Goal: Task Accomplishment & Management: Complete application form

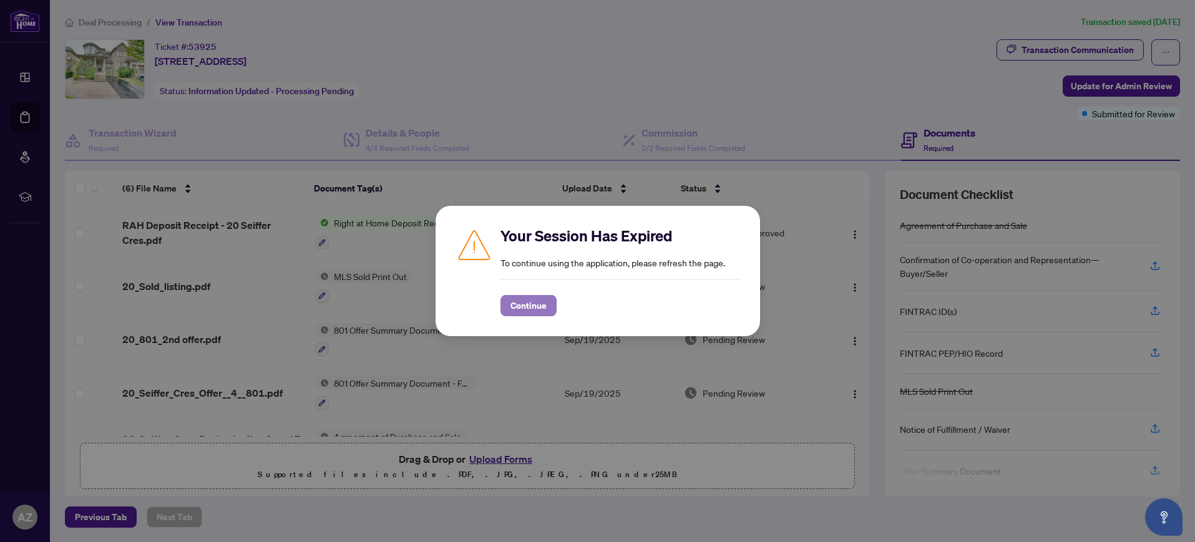
click at [527, 310] on span "Continue" at bounding box center [528, 306] width 36 height 20
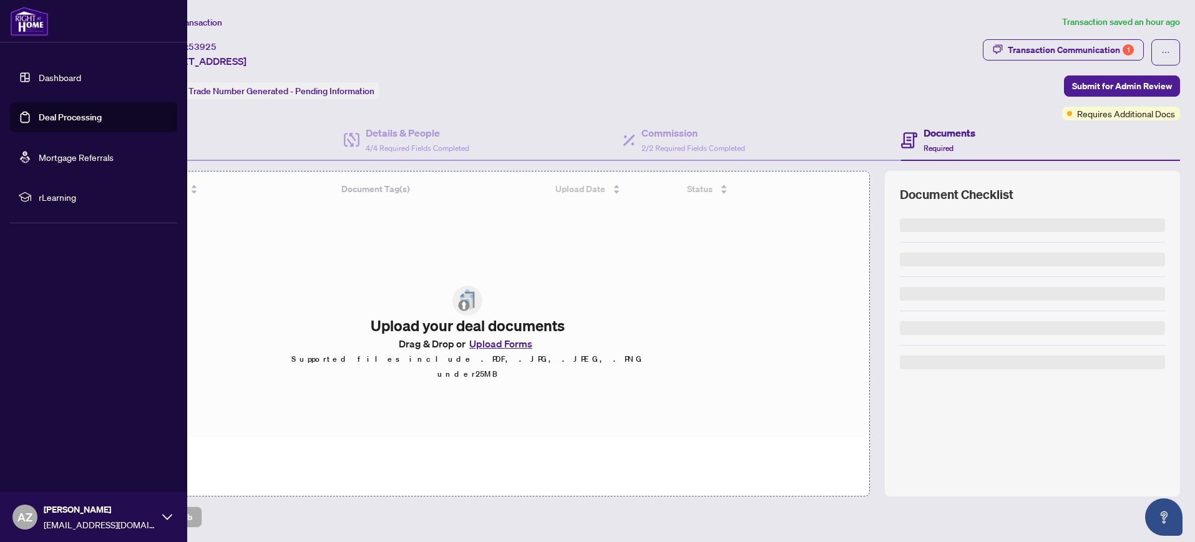
click at [39, 77] on link "Dashboard" at bounding box center [60, 77] width 42 height 11
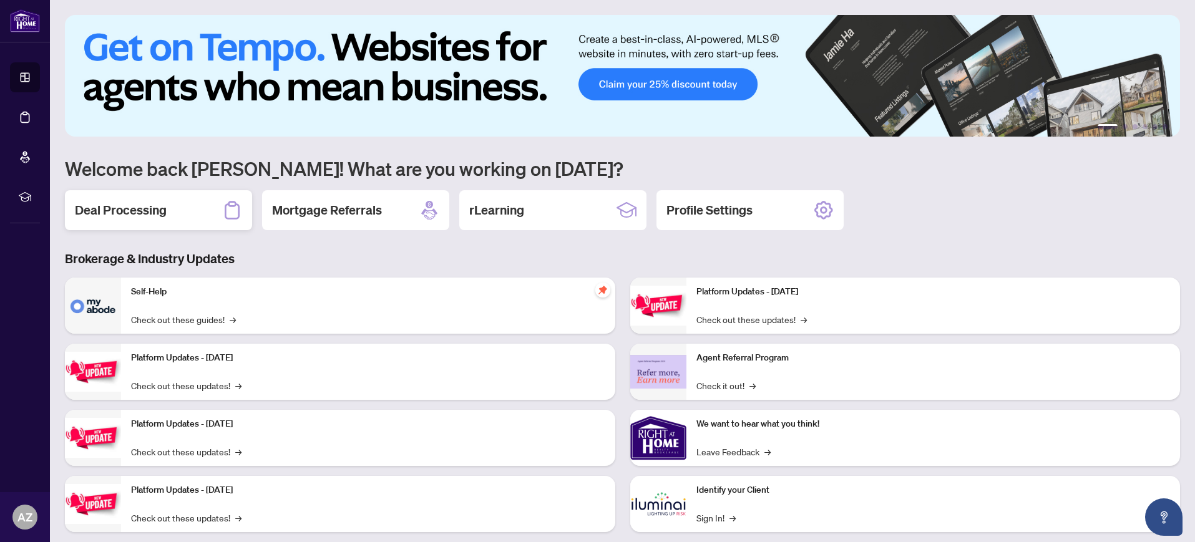
click at [171, 211] on div "Deal Processing" at bounding box center [158, 210] width 187 height 40
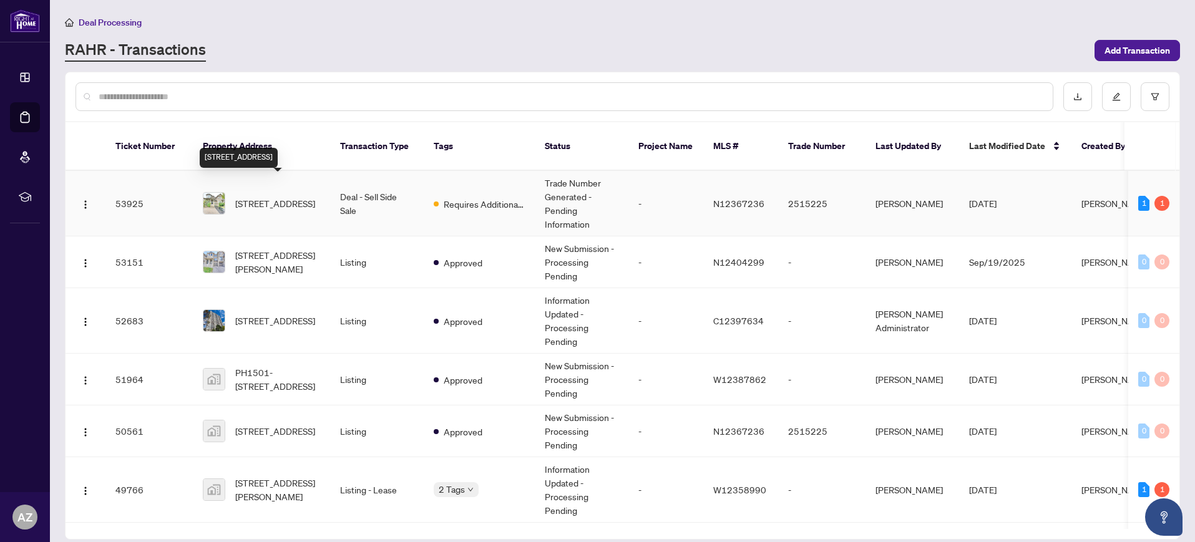
click at [261, 196] on span "[STREET_ADDRESS]" at bounding box center [275, 203] width 80 height 14
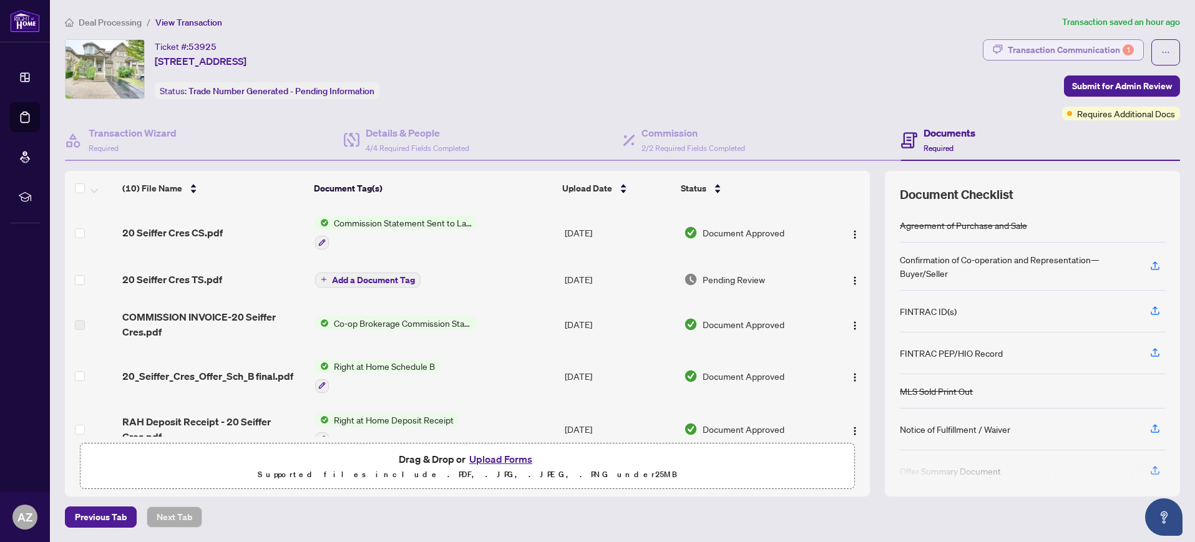
click at [1066, 47] on div "Transaction Communication 1" at bounding box center [1070, 50] width 126 height 20
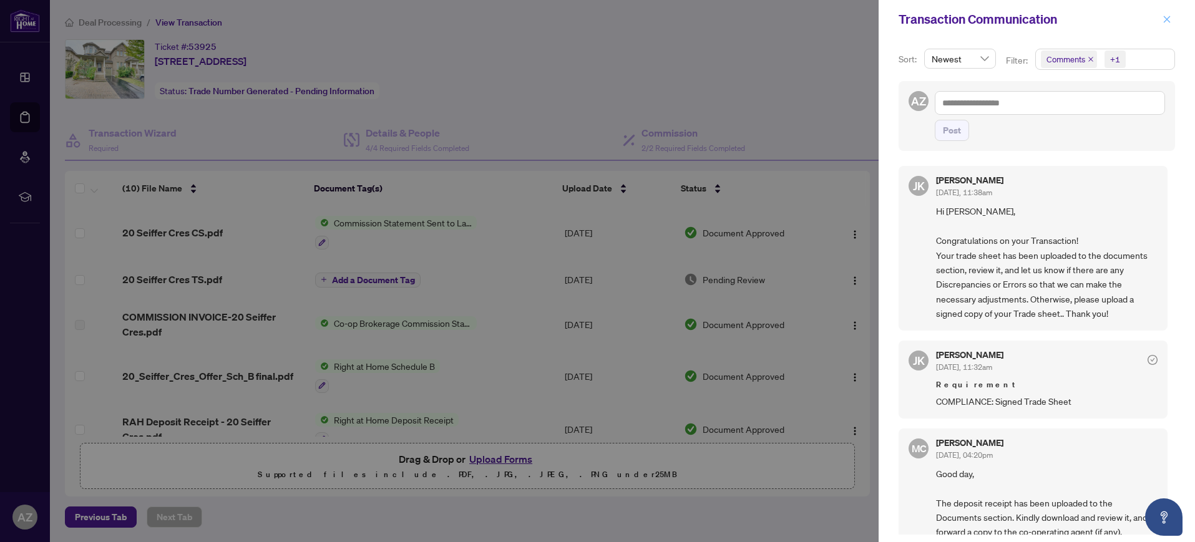
click at [1169, 19] on icon "close" at bounding box center [1166, 19] width 9 height 9
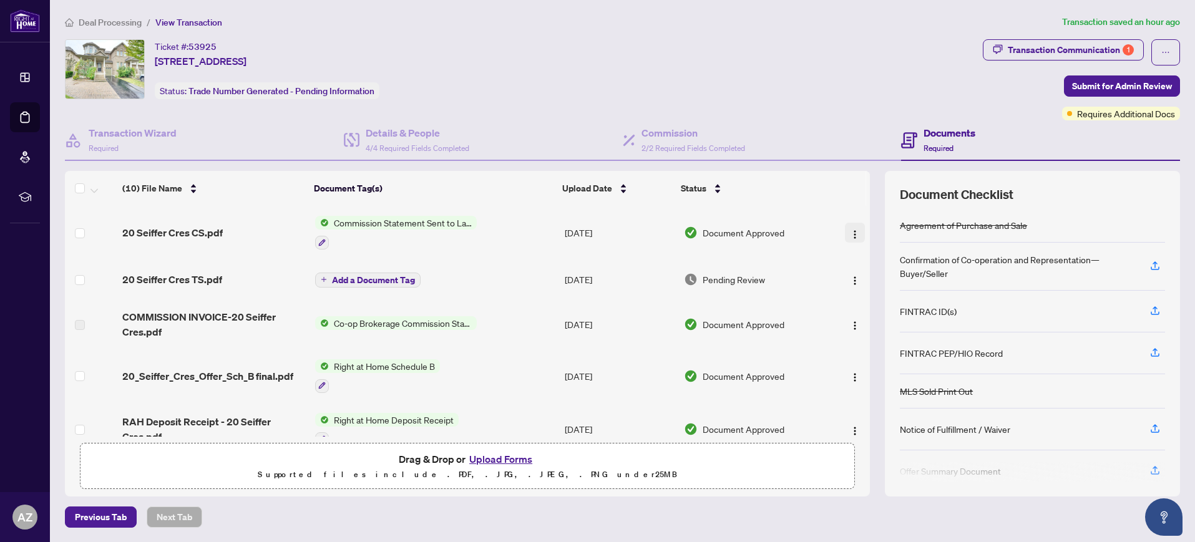
click at [851, 235] on img "button" at bounding box center [855, 235] width 10 height 10
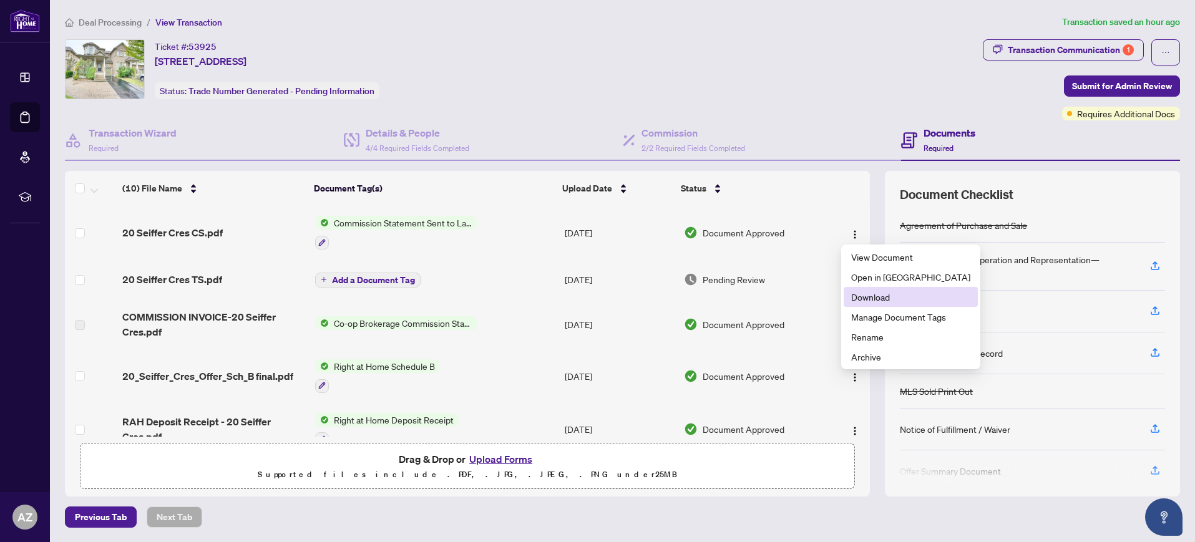
click at [866, 298] on span "Download" at bounding box center [910, 297] width 119 height 14
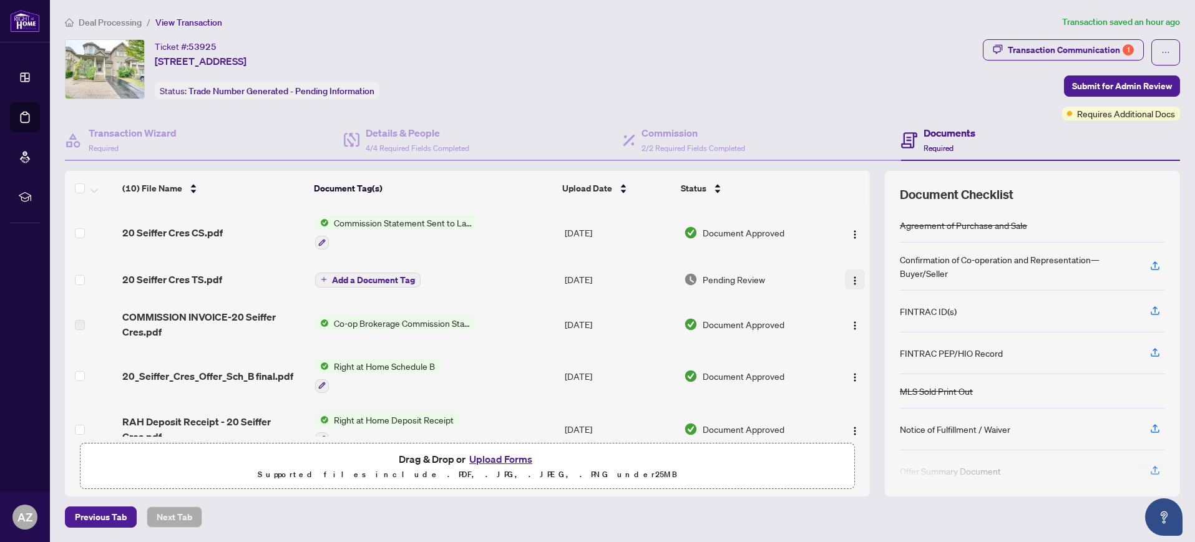
click at [851, 282] on img "button" at bounding box center [855, 281] width 10 height 10
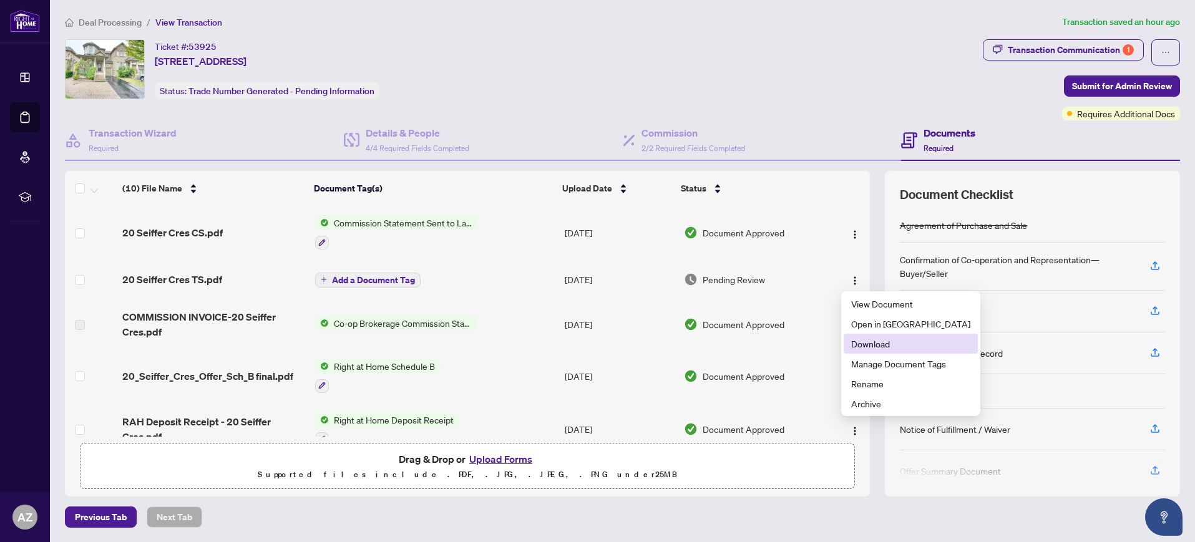
click at [866, 346] on span "Download" at bounding box center [910, 344] width 119 height 14
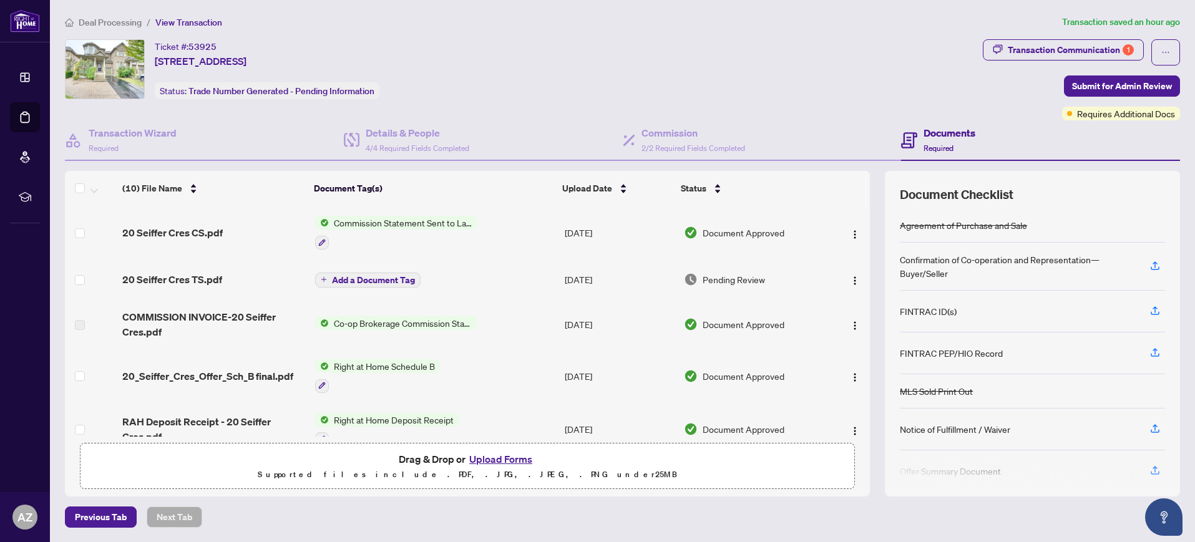
click at [499, 461] on button "Upload Forms" at bounding box center [500, 459] width 70 height 16
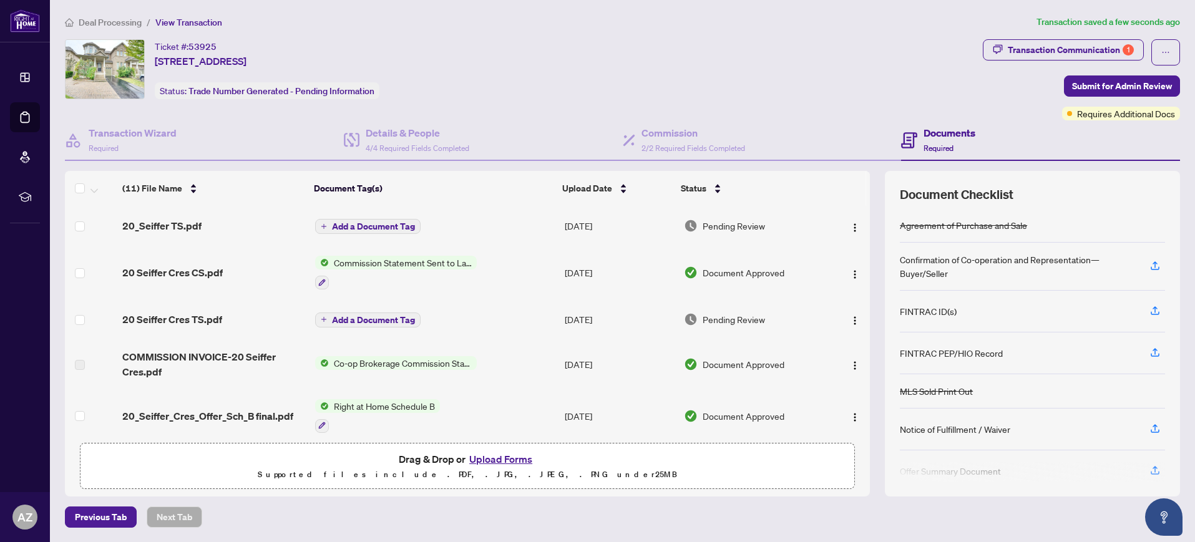
click at [351, 228] on span "Add a Document Tag" at bounding box center [373, 226] width 83 height 9
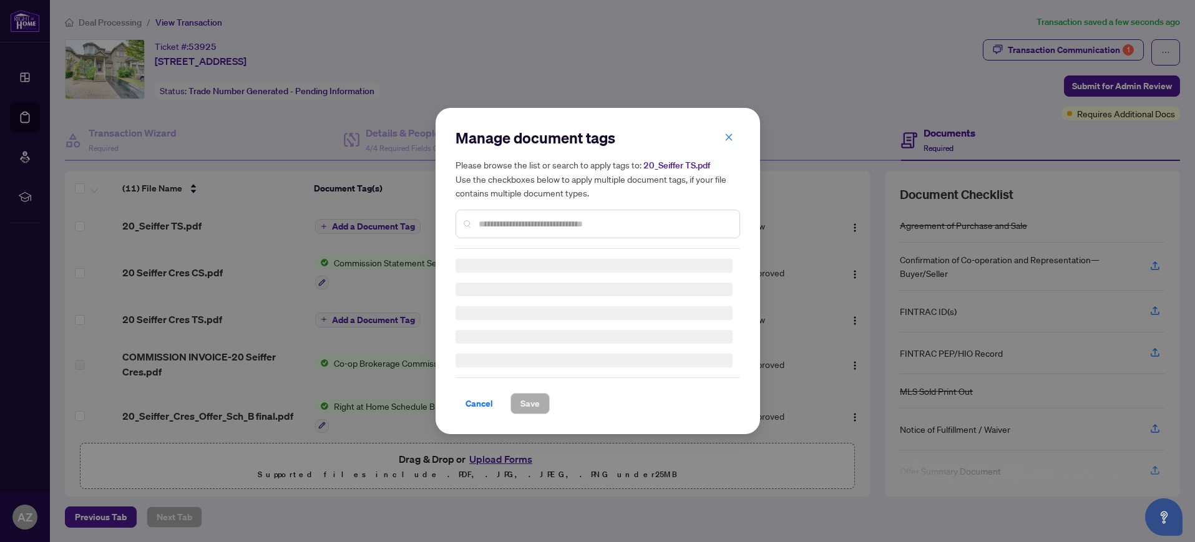
click at [512, 225] on input "text" at bounding box center [603, 224] width 251 height 14
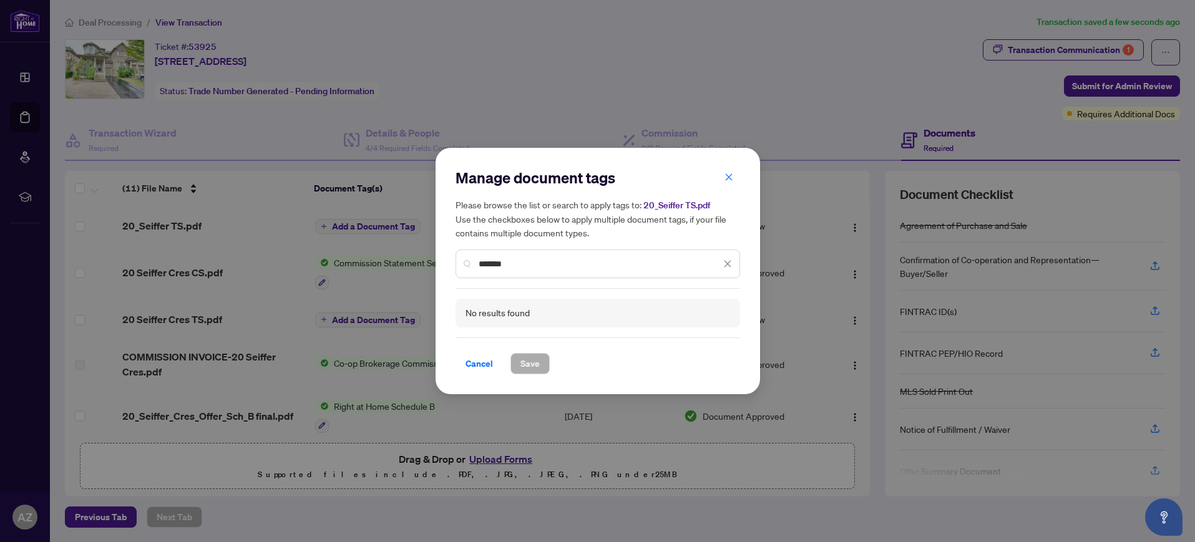
type input "*******"
drag, startPoint x: 727, startPoint y: 264, endPoint x: 668, endPoint y: 275, distance: 59.6
click at [726, 264] on icon "close" at bounding box center [727, 264] width 9 height 9
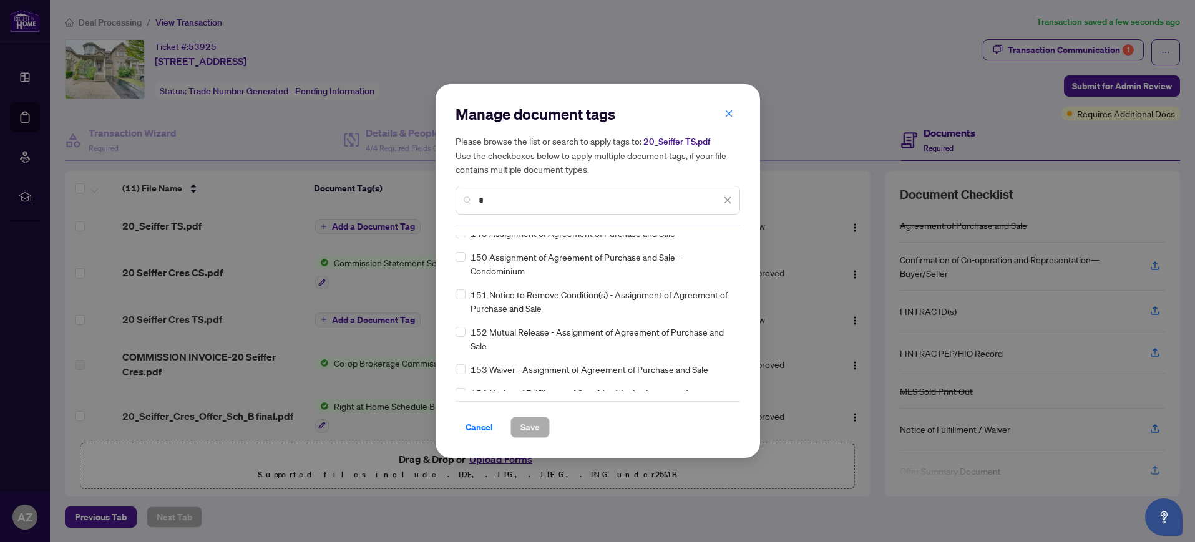
scroll to position [3623, 0]
type input "*"
click at [729, 114] on icon "close" at bounding box center [728, 113] width 9 height 9
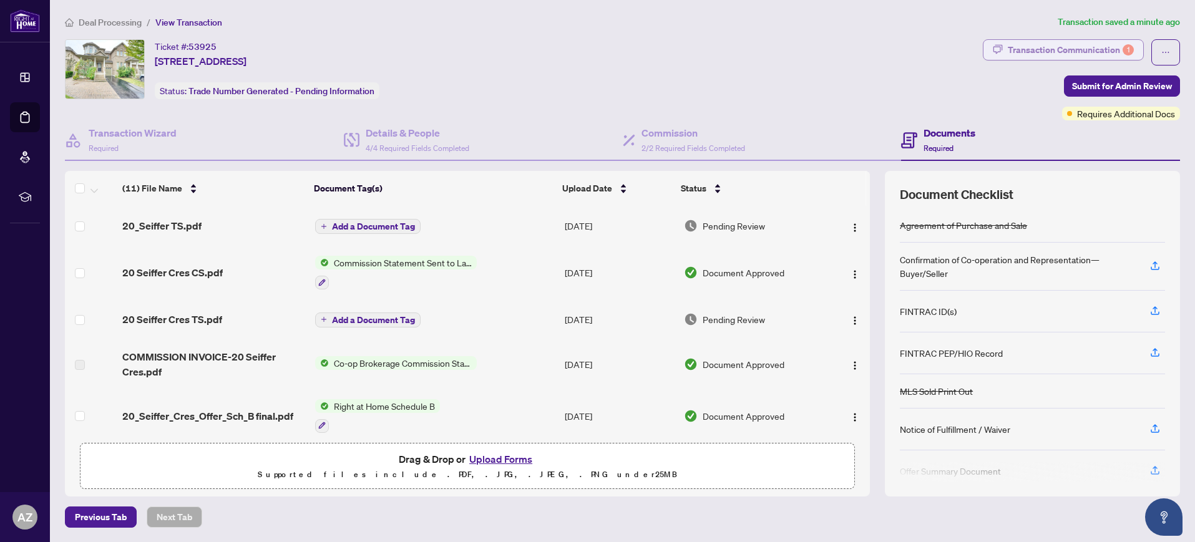
click at [1070, 45] on div "Transaction Communication 1" at bounding box center [1070, 50] width 126 height 20
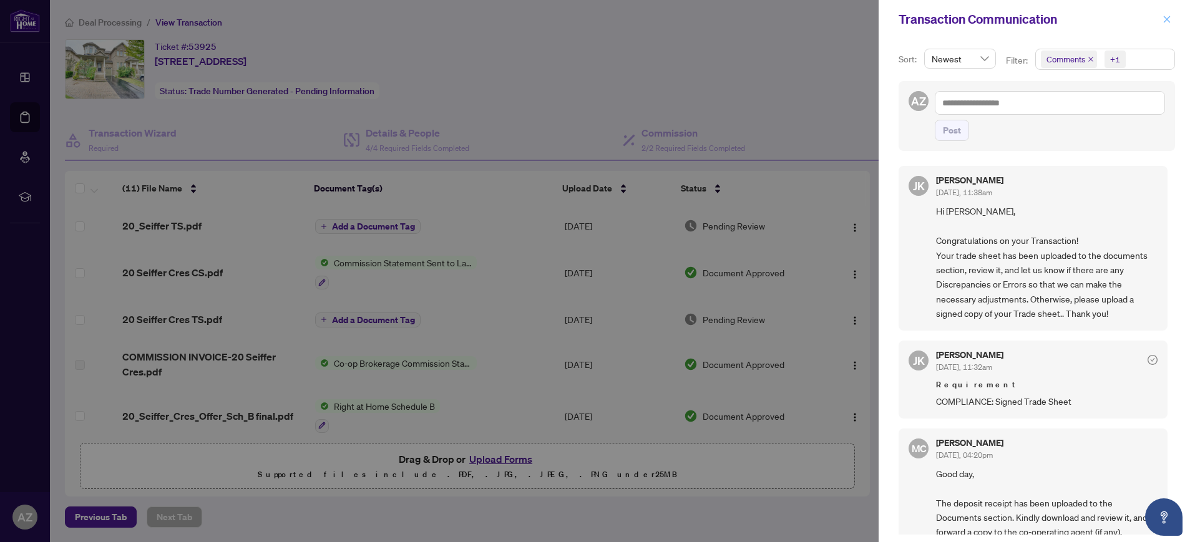
click at [1167, 19] on icon "close" at bounding box center [1166, 19] width 7 height 7
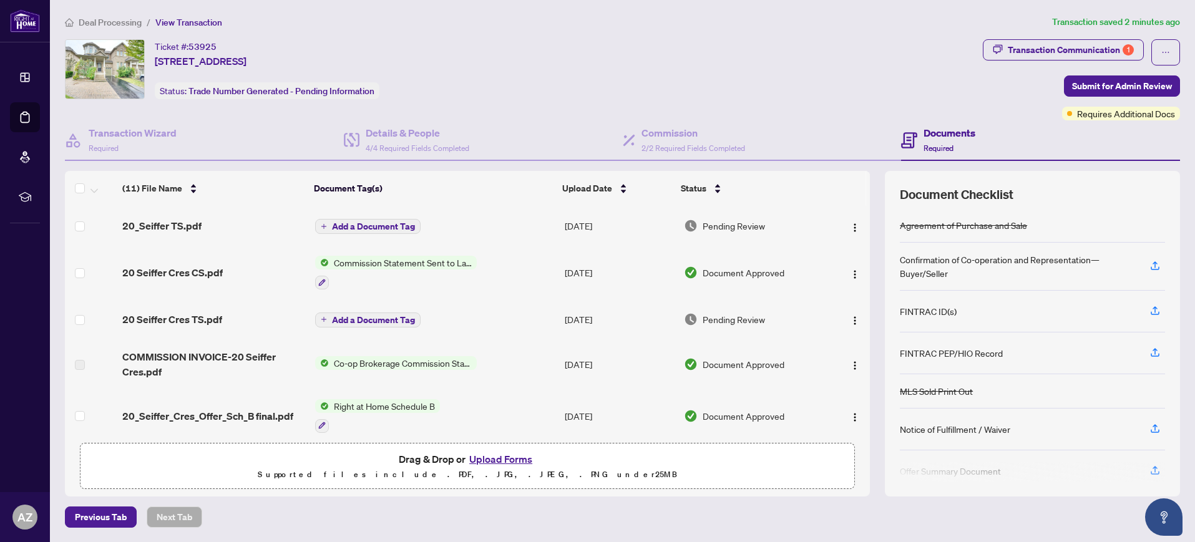
click at [376, 225] on span "Add a Document Tag" at bounding box center [373, 226] width 83 height 9
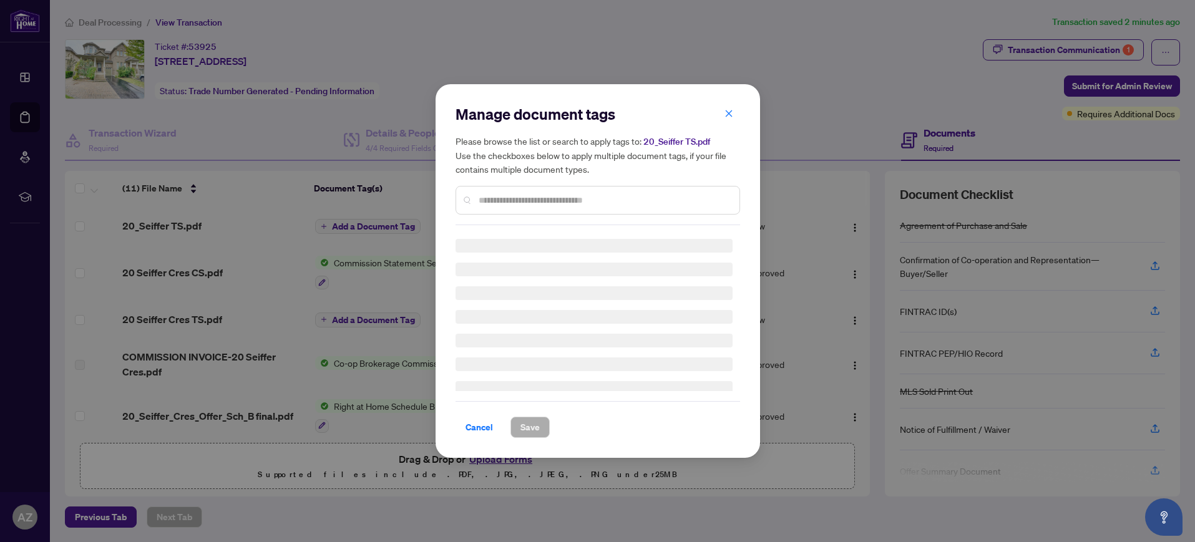
click at [492, 199] on input "text" at bounding box center [603, 200] width 251 height 14
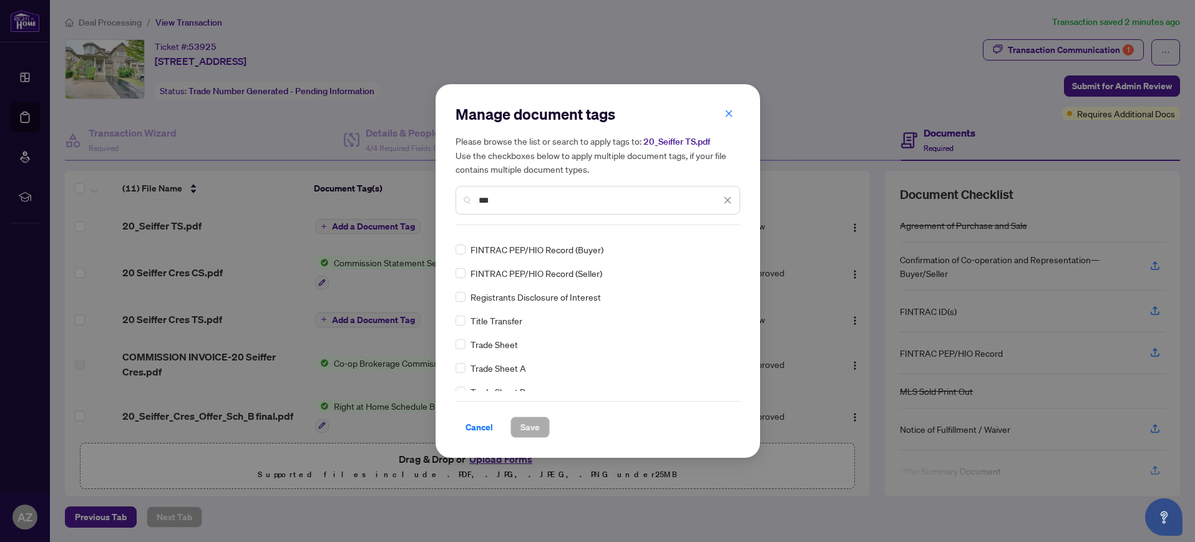
scroll to position [138, 0]
type input "***"
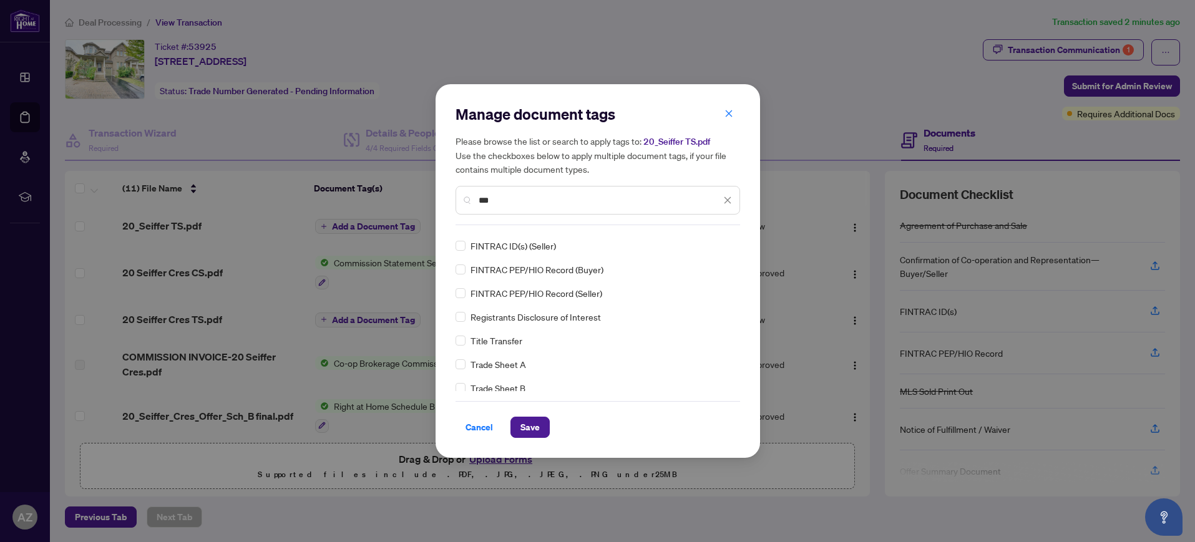
scroll to position [0, 0]
click at [529, 427] on span "Save" at bounding box center [529, 427] width 19 height 20
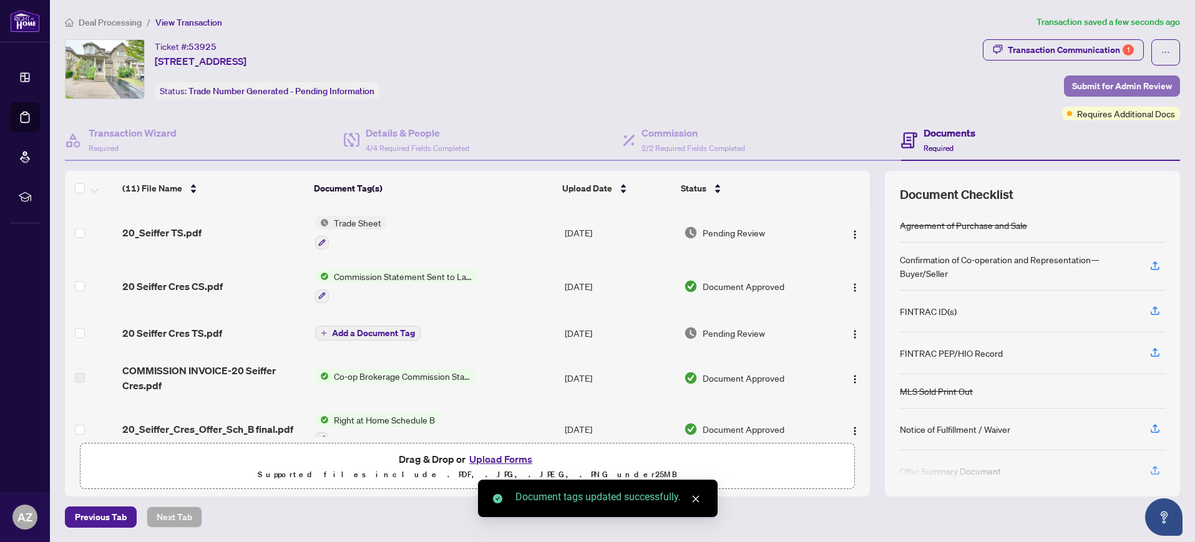
click at [1113, 85] on span "Submit for Admin Review" at bounding box center [1122, 86] width 100 height 20
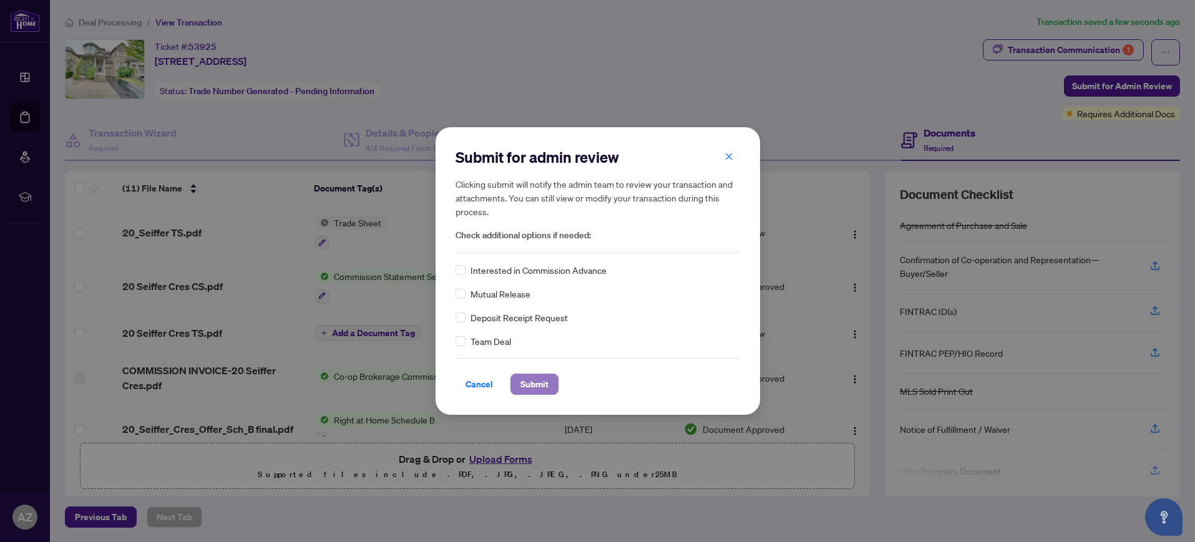
click at [530, 381] on span "Submit" at bounding box center [534, 384] width 28 height 20
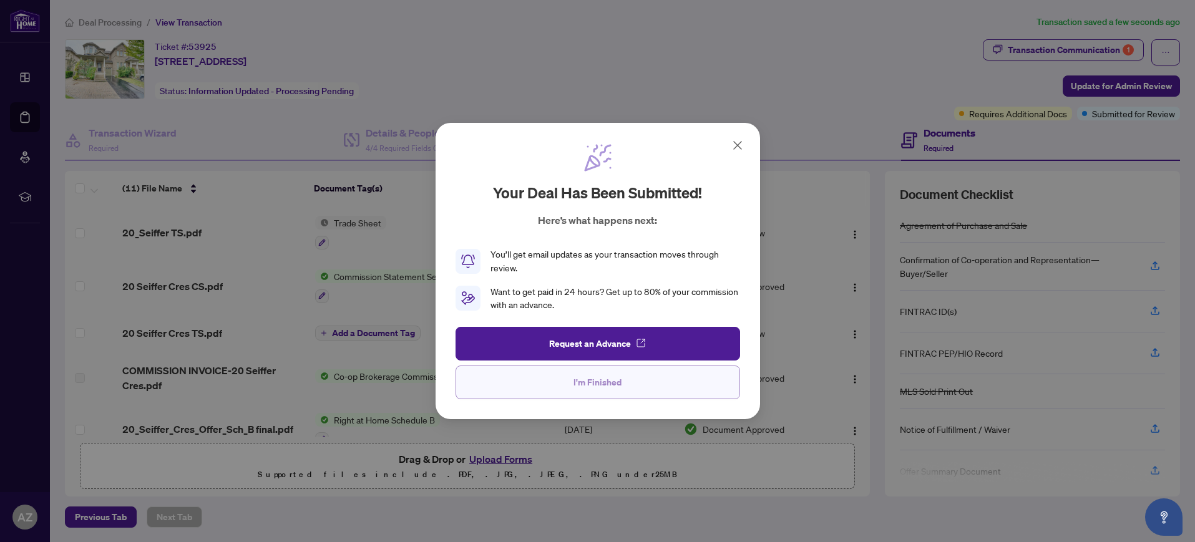
click at [596, 385] on span "I'm Finished" at bounding box center [597, 382] width 48 height 20
